Goal: Navigation & Orientation: Find specific page/section

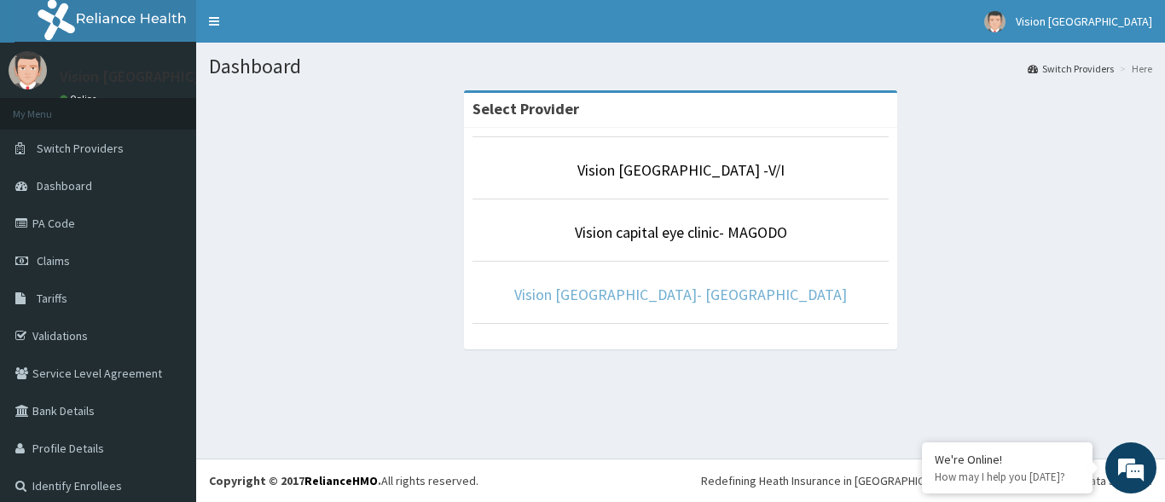
click at [693, 299] on link "Vision [GEOGRAPHIC_DATA]- [GEOGRAPHIC_DATA]" at bounding box center [680, 295] width 333 height 20
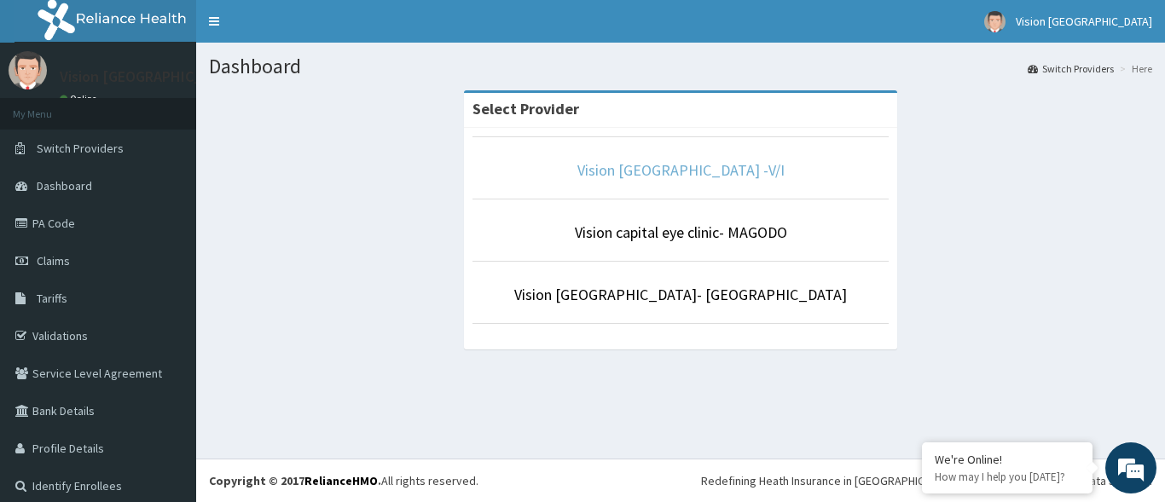
click at [647, 172] on link "Vision [GEOGRAPHIC_DATA] -V/I" at bounding box center [680, 170] width 207 height 20
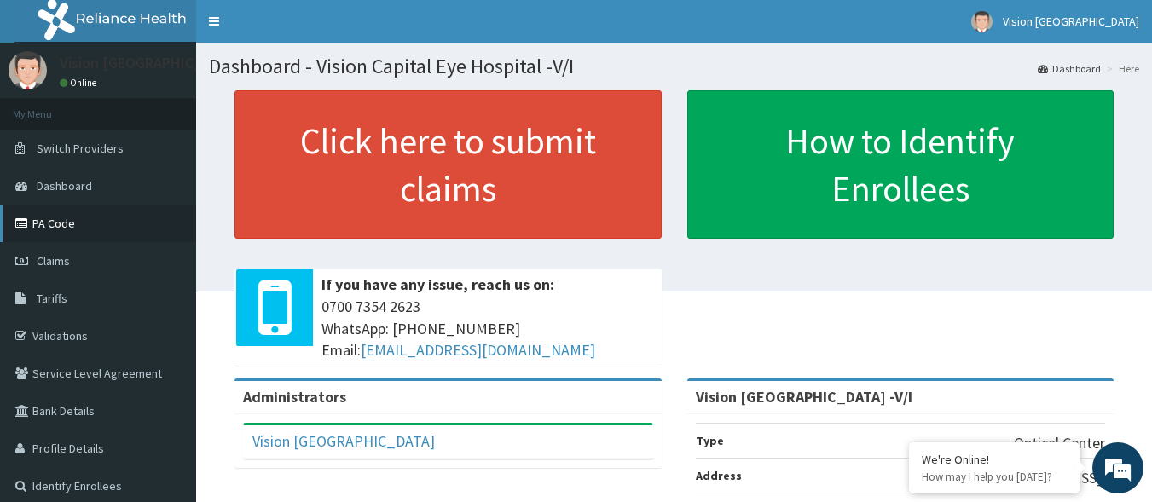
click at [45, 231] on link "PA Code" at bounding box center [98, 224] width 196 height 38
